Goal: Task Accomplishment & Management: Manage account settings

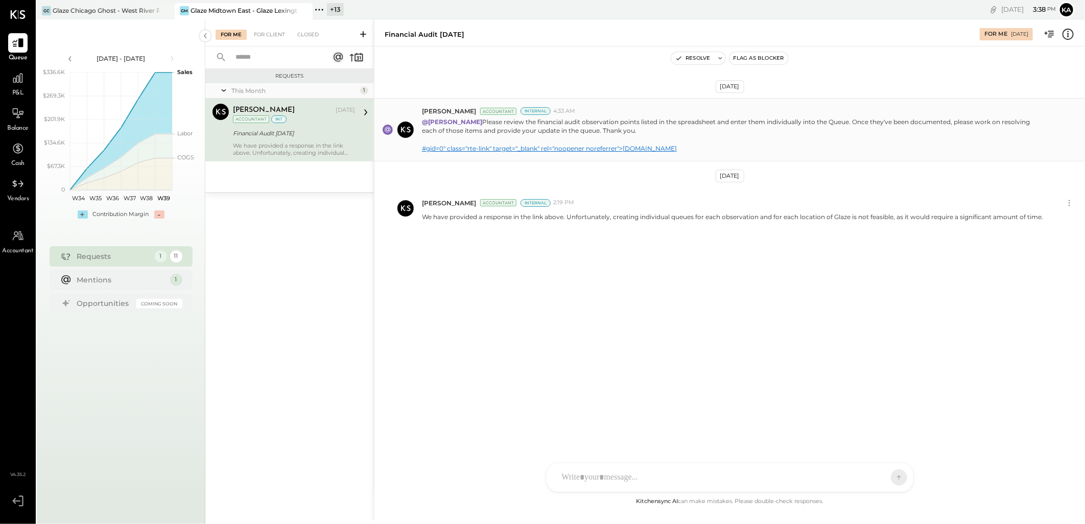
click at [483, 148] on link "#gid=0" class="rte-link" target="_blank" rel="noopener noreferrer">[DOMAIN_NAME]" at bounding box center [549, 149] width 255 height 8
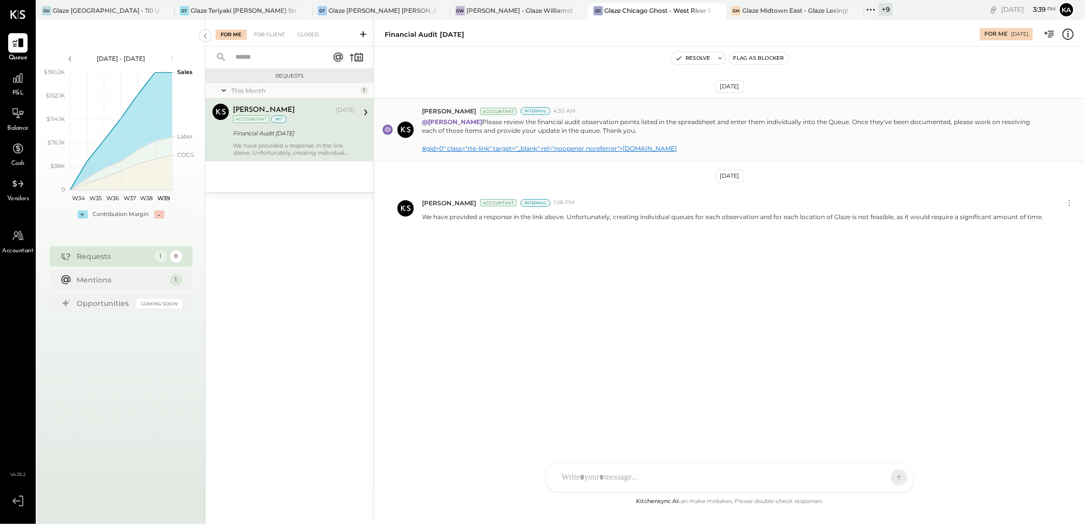
click at [576, 148] on link "#gid=0" class="rte-link" target="_blank" rel="noopener noreferrer">[DOMAIN_NAME]" at bounding box center [549, 149] width 255 height 8
click at [595, 148] on link "#gid=0" class="rte-link" target="_blank" rel="noopener noreferrer">[DOMAIN_NAME]" at bounding box center [549, 149] width 255 height 8
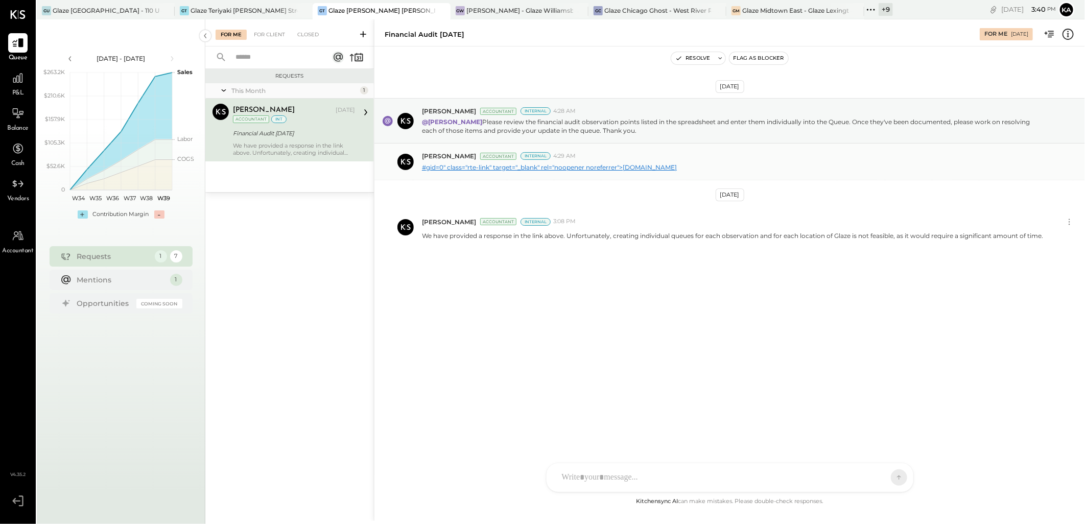
click at [580, 167] on link "#gid=0" class="rte-link" target="_blank" rel="noopener noreferrer">[DOMAIN_NAME]" at bounding box center [549, 167] width 255 height 8
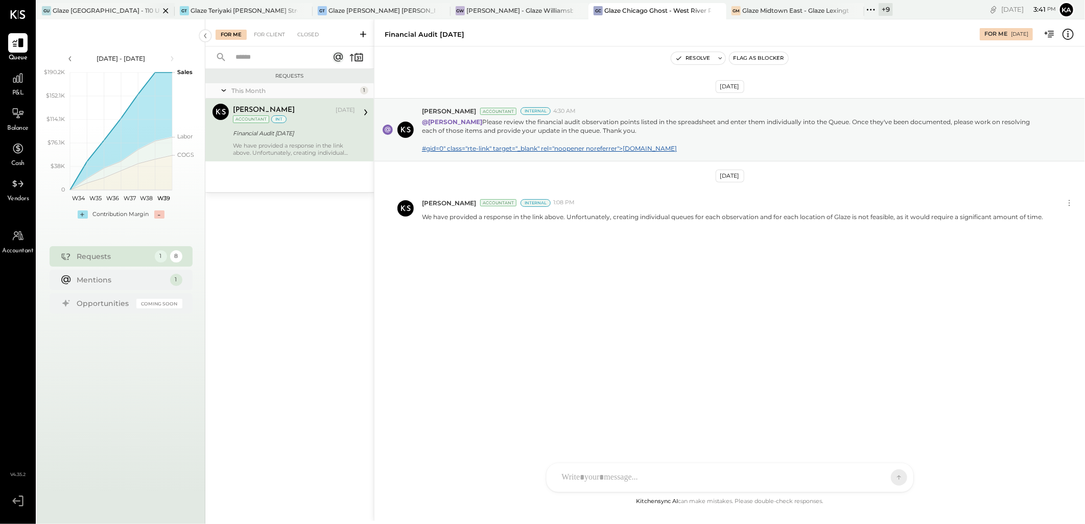
click at [90, 11] on div "Glaze [GEOGRAPHIC_DATA] - 110 Uni" at bounding box center [106, 10] width 107 height 9
click at [695, 59] on button "Resolve" at bounding box center [692, 58] width 43 height 12
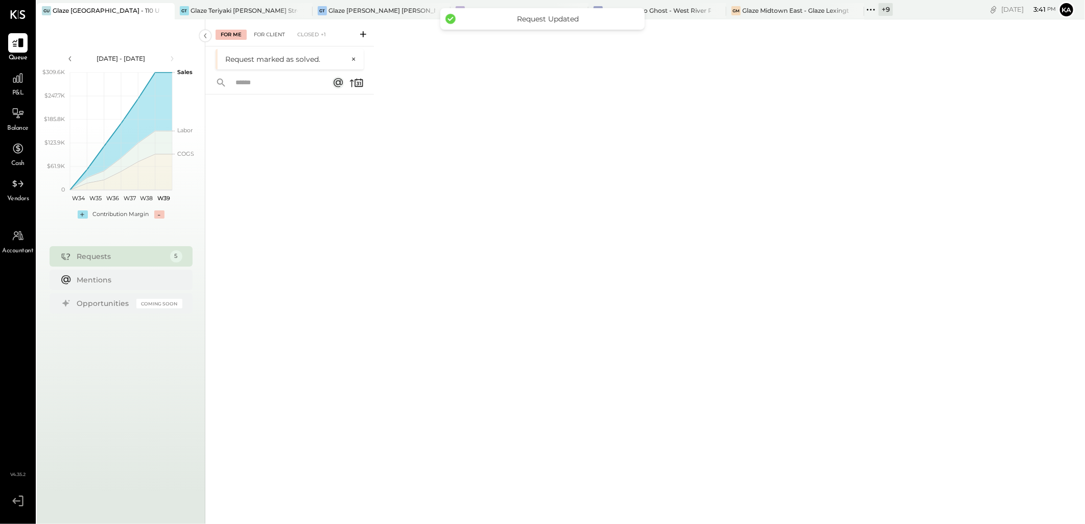
click at [274, 31] on div "For Client" at bounding box center [269, 35] width 41 height 10
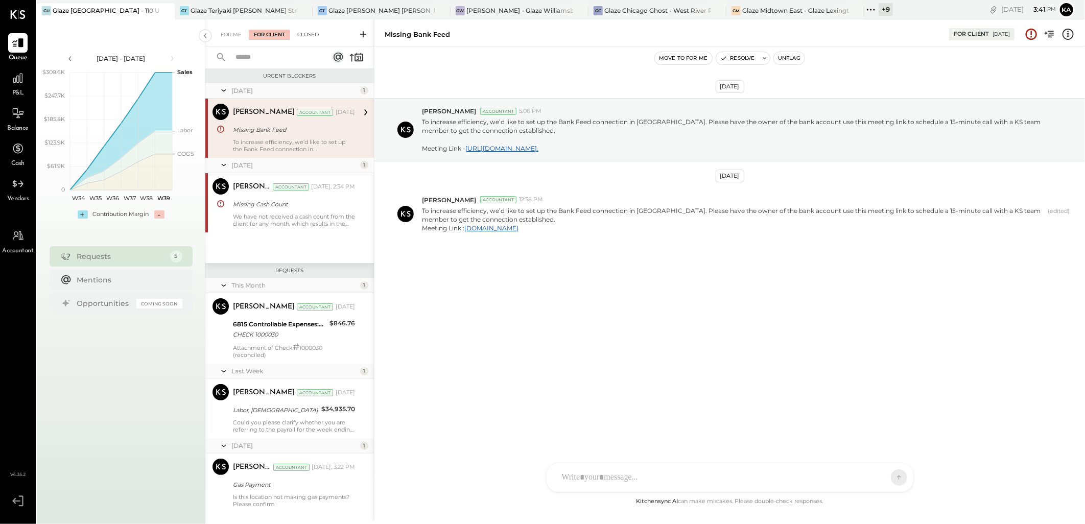
click at [303, 33] on div "Closed" at bounding box center [308, 35] width 32 height 10
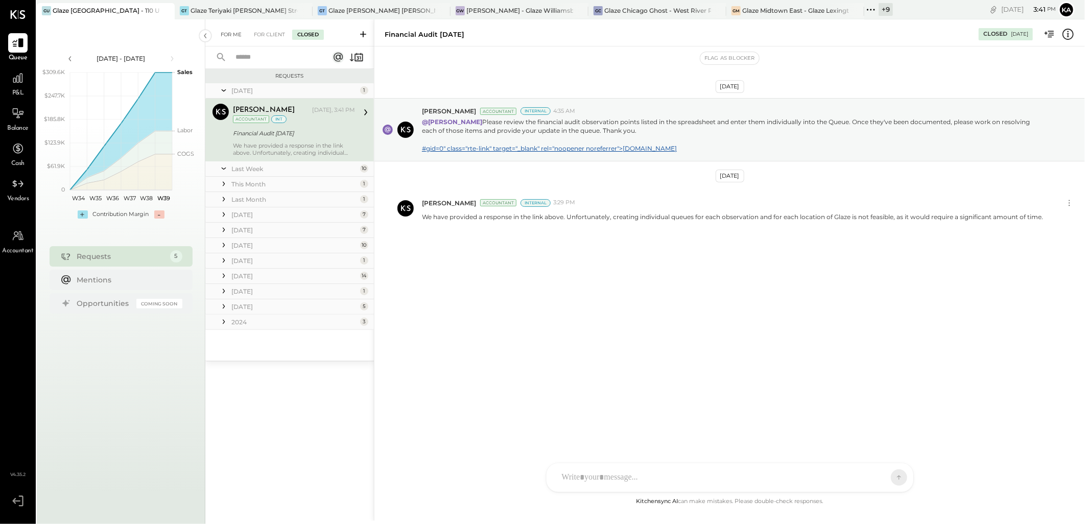
click at [230, 34] on div "For Me" at bounding box center [231, 35] width 31 height 10
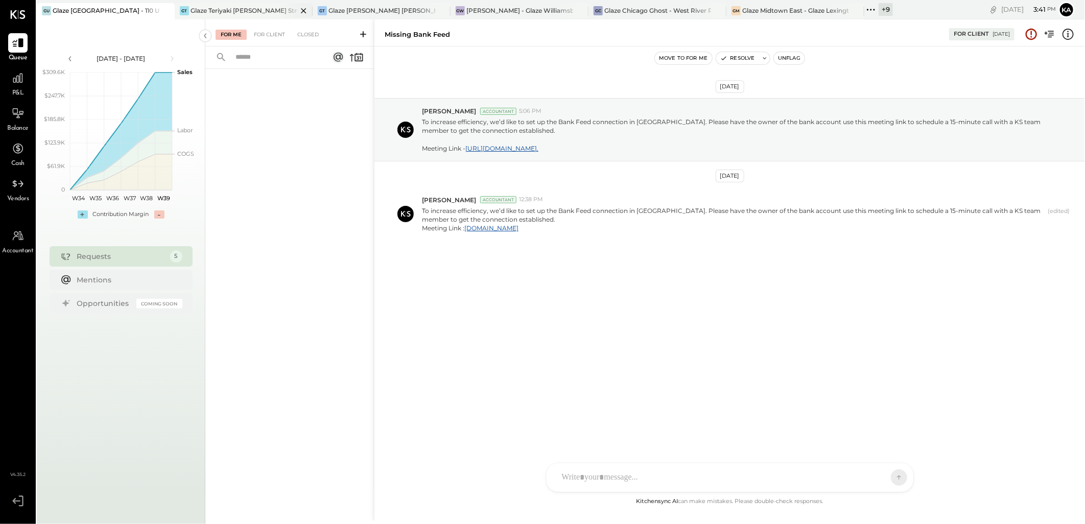
click at [252, 11] on div "Glaze Teriyaki [PERSON_NAME] Street - [PERSON_NAME] River [PERSON_NAME] LLC" at bounding box center [244, 10] width 107 height 9
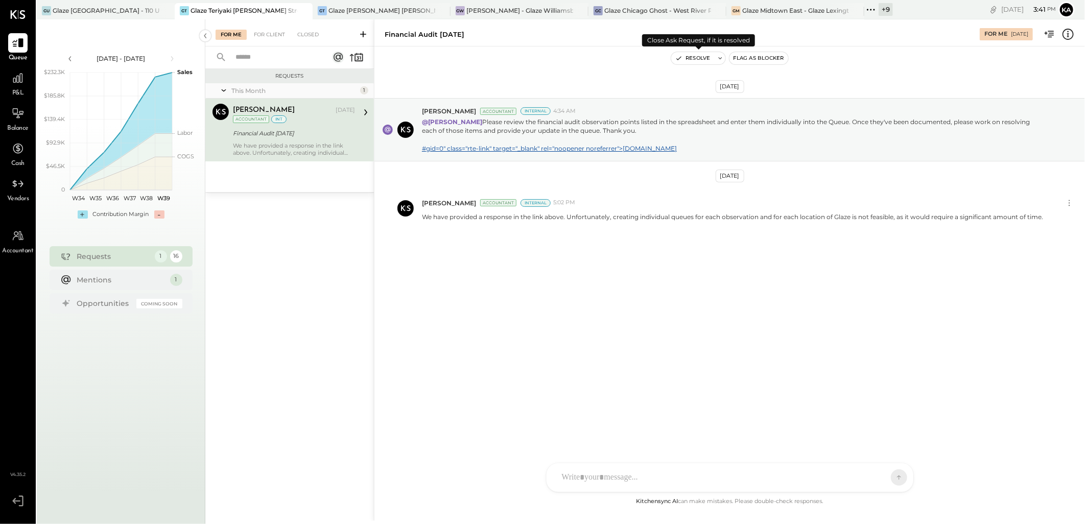
click at [698, 54] on button "Resolve" at bounding box center [692, 58] width 43 height 12
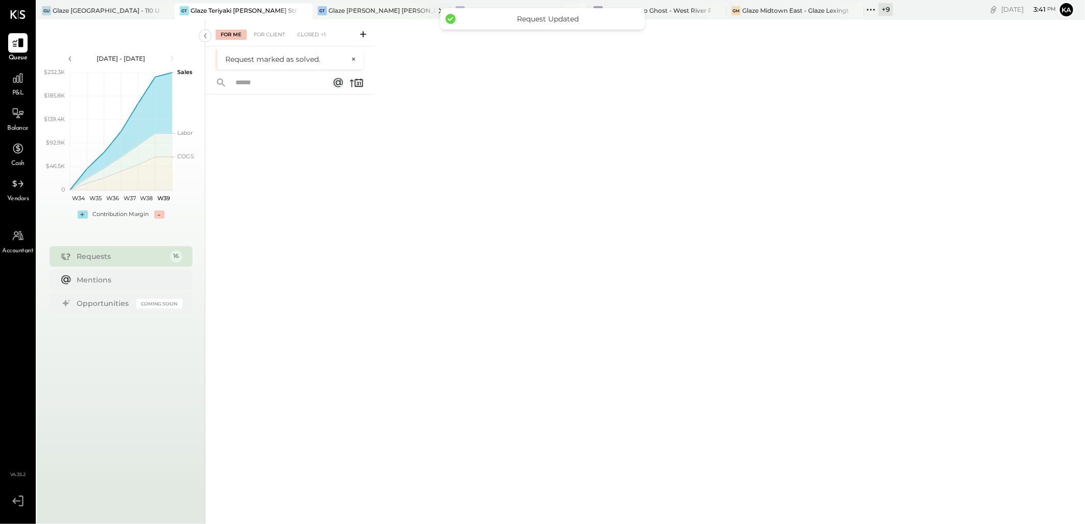
click at [377, 7] on div "Glaze [PERSON_NAME] [PERSON_NAME] LLC" at bounding box center [381, 10] width 107 height 9
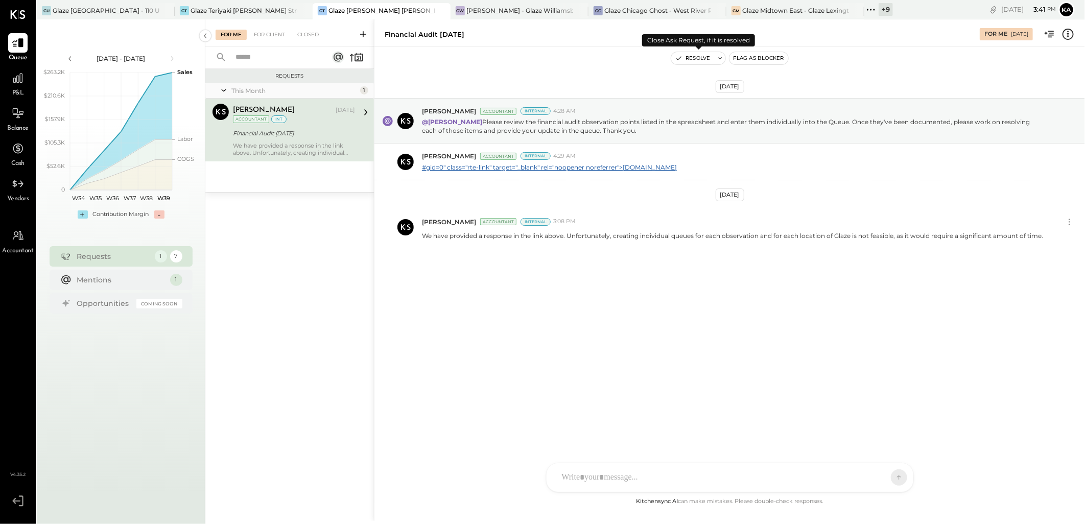
click at [690, 59] on button "Resolve" at bounding box center [692, 58] width 43 height 12
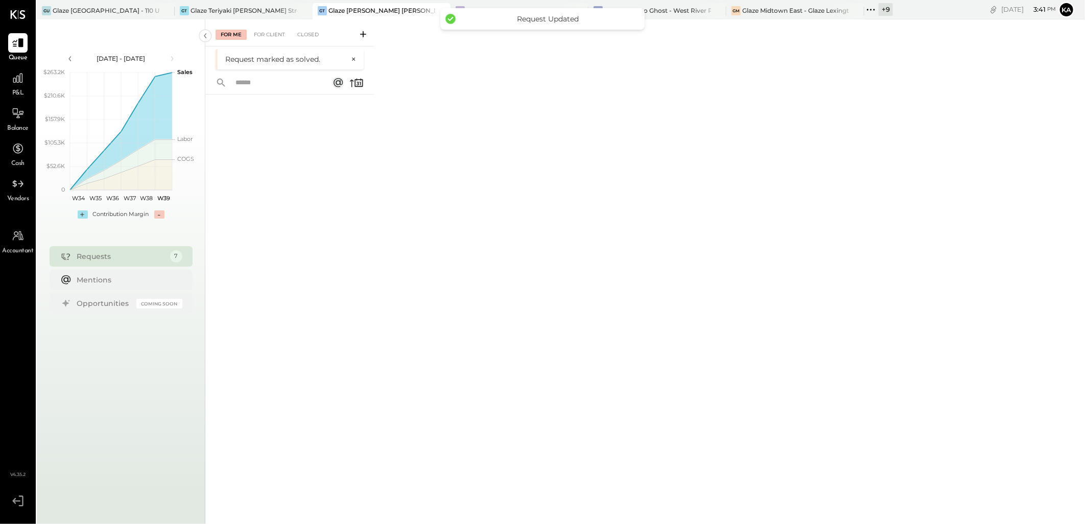
click at [431, 64] on div "For Me For Client Closed Request marked as solved. ×" at bounding box center [645, 270] width 880 height 502
click at [516, 9] on div "[PERSON_NAME] - Glaze Williamsburg One LLC" at bounding box center [519, 10] width 107 height 9
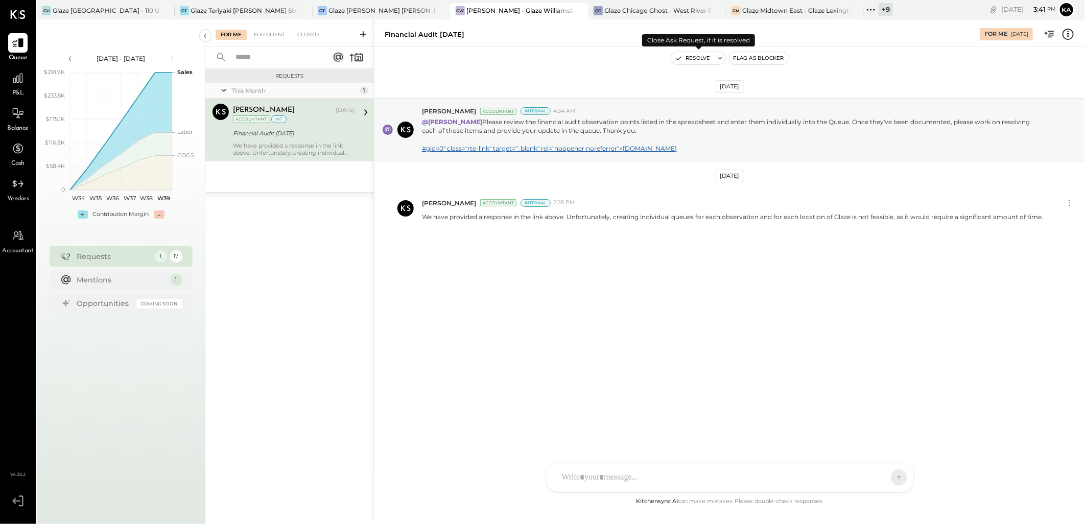
click at [687, 55] on button "Resolve" at bounding box center [692, 58] width 43 height 12
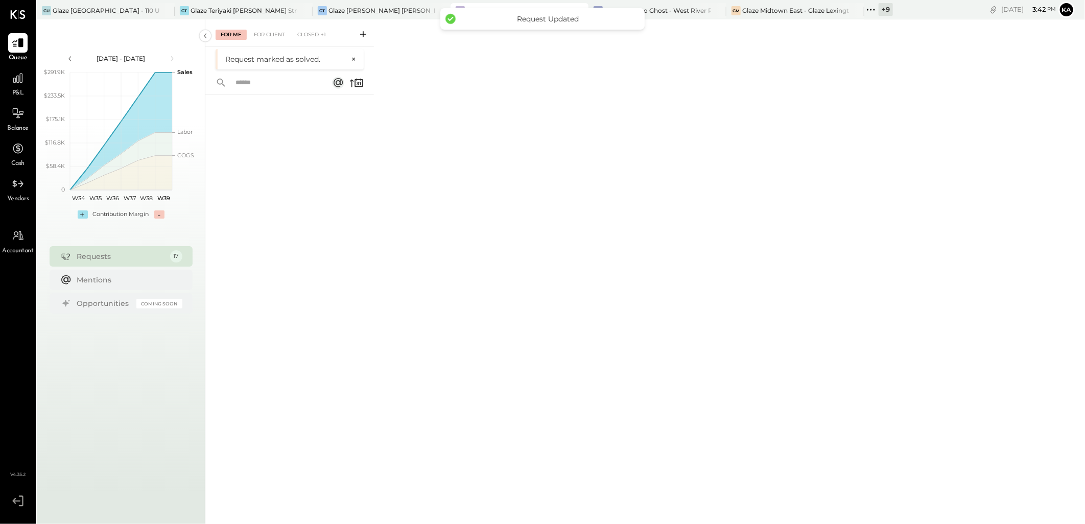
click at [668, 26] on div "For Me For Client Closed +1 Request marked as solved. ×" at bounding box center [645, 270] width 880 height 502
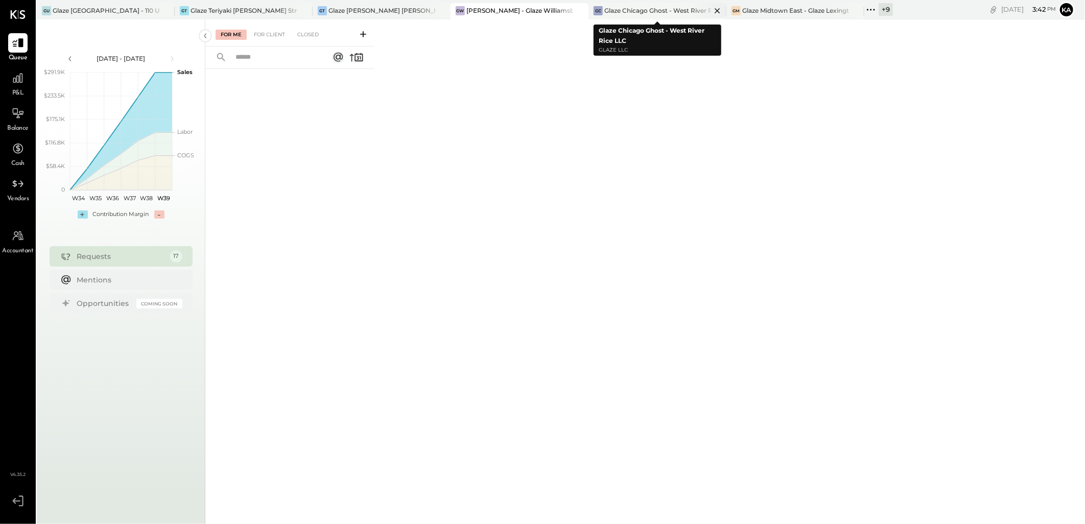
click at [666, 9] on div "Glaze Chicago Ghost - West River Rice LLC" at bounding box center [657, 10] width 107 height 9
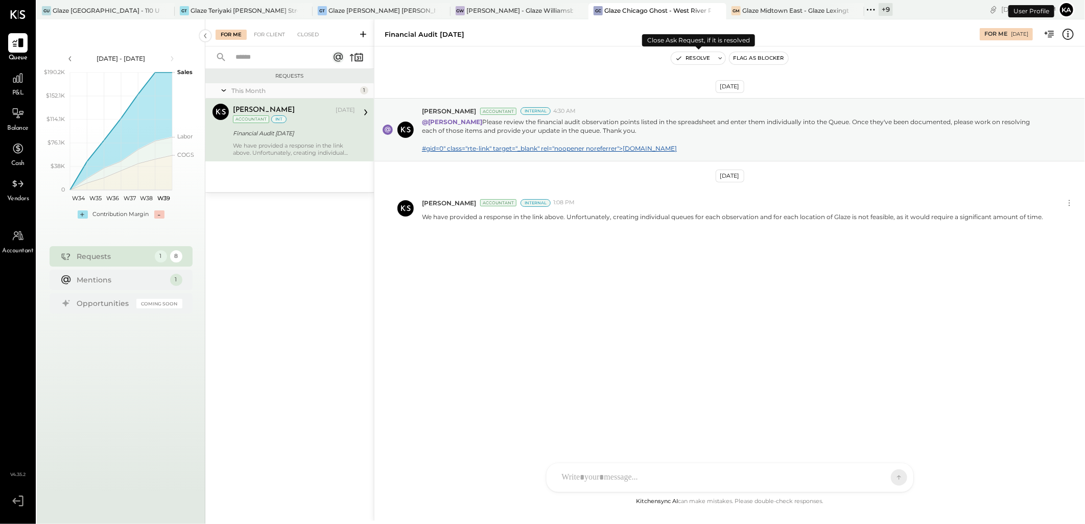
click at [696, 59] on button "Resolve" at bounding box center [692, 58] width 43 height 12
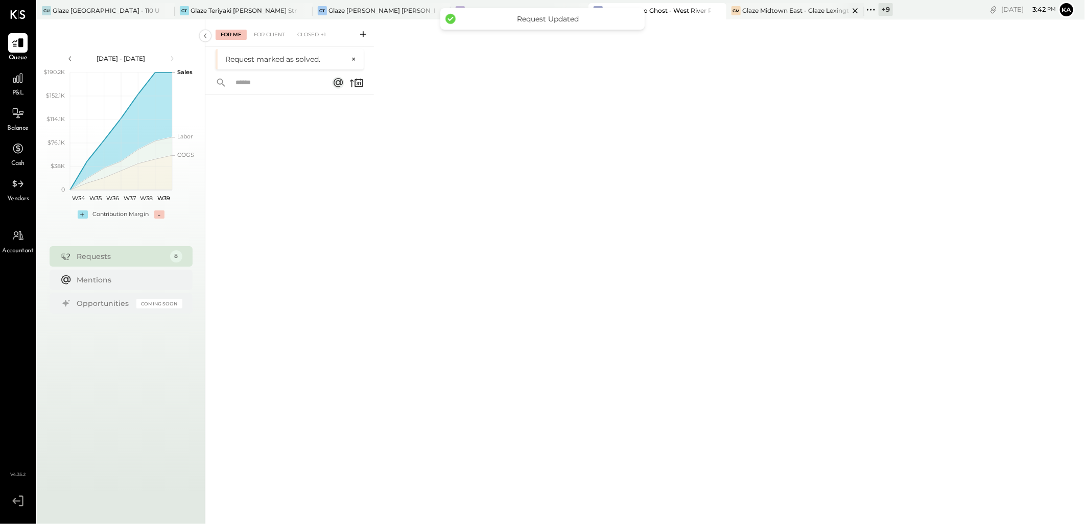
click at [777, 8] on div "Glaze Midtown East - Glaze Lexington One LLC" at bounding box center [795, 10] width 107 height 9
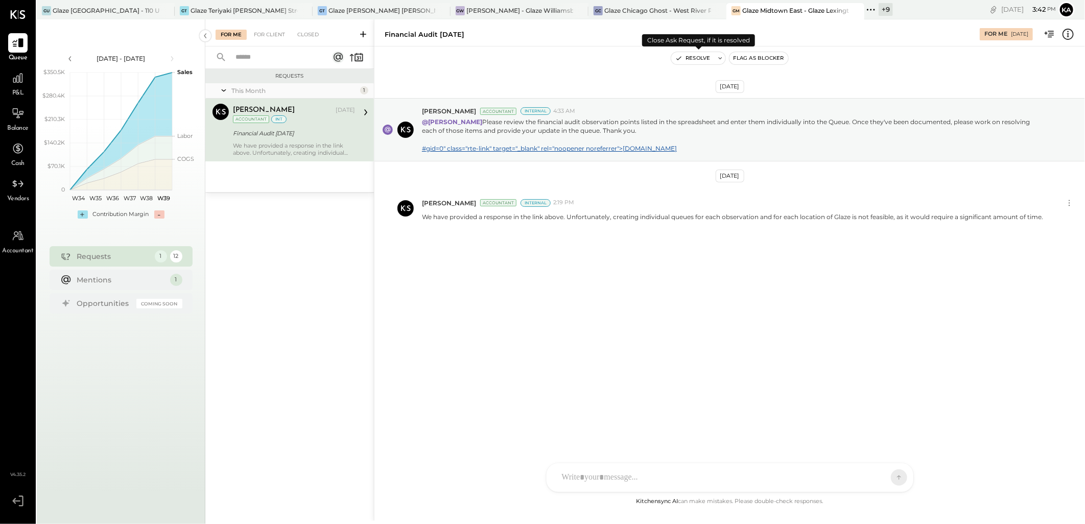
click at [694, 59] on button "Resolve" at bounding box center [692, 58] width 43 height 12
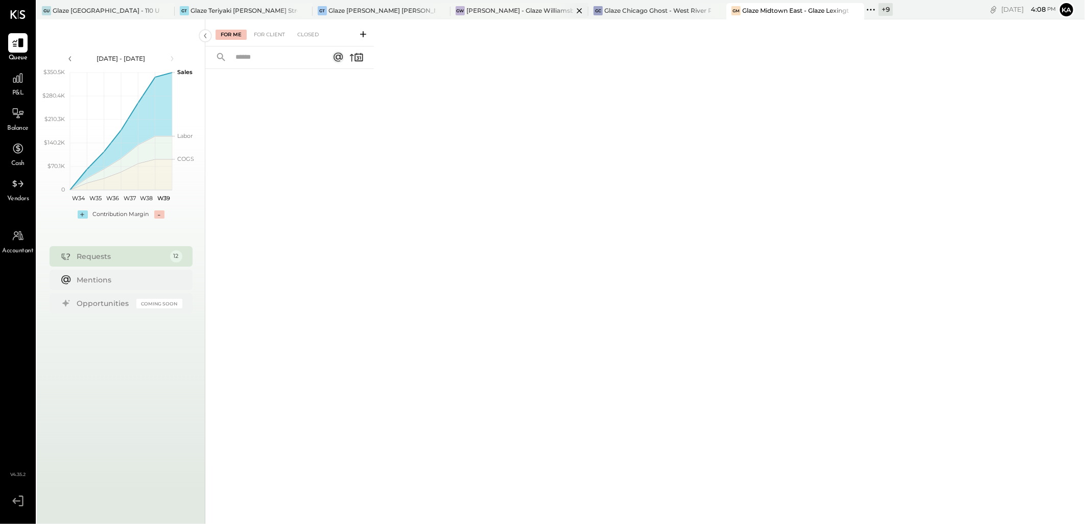
click at [442, 10] on icon at bounding box center [441, 11] width 13 height 12
click at [441, 9] on icon at bounding box center [441, 10] width 5 height 5
click at [441, 9] on icon at bounding box center [441, 11] width 13 height 12
click at [307, 9] on icon at bounding box center [303, 11] width 13 height 12
